Goal: Task Accomplishment & Management: Manage account settings

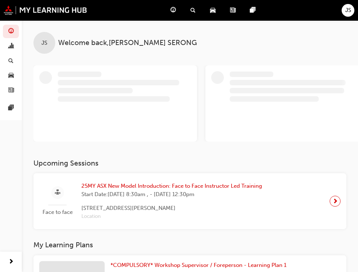
click at [350, 12] on span "JS" at bounding box center [348, 10] width 6 height 8
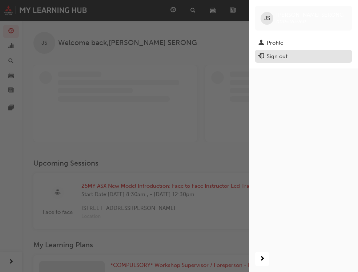
click at [276, 60] on div "Sign out" at bounding box center [277, 56] width 21 height 8
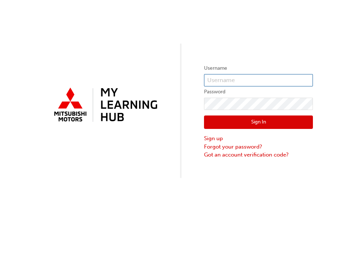
type input "0007180252"
click at [271, 127] on button "Sign In" at bounding box center [258, 122] width 109 height 14
